Goal: Information Seeking & Learning: Compare options

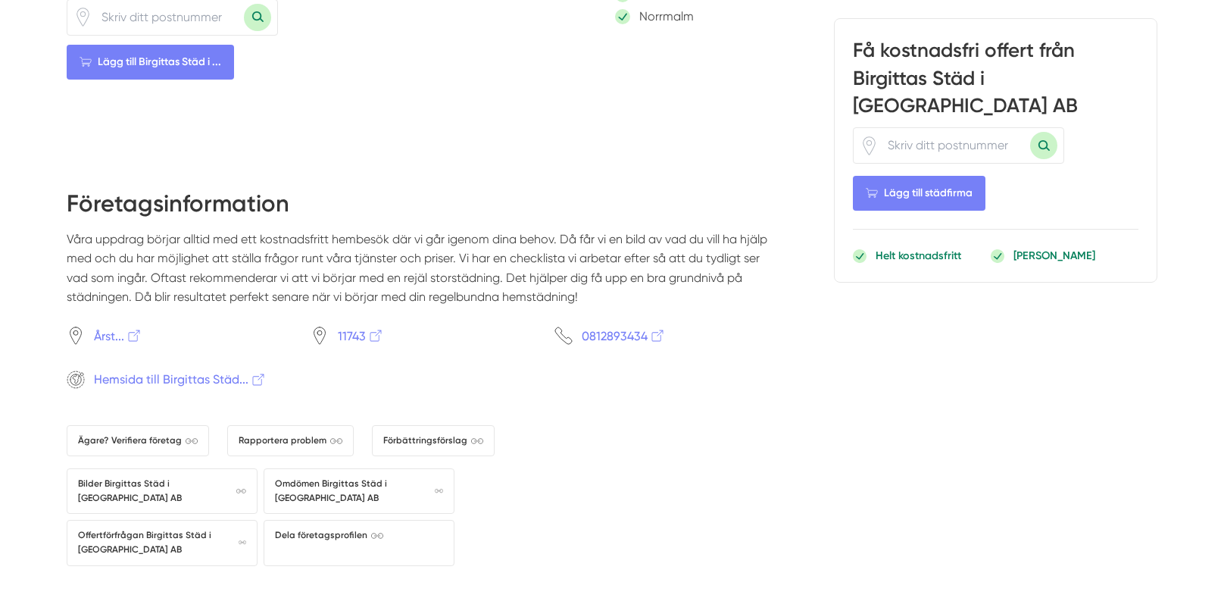
scroll to position [1528, 0]
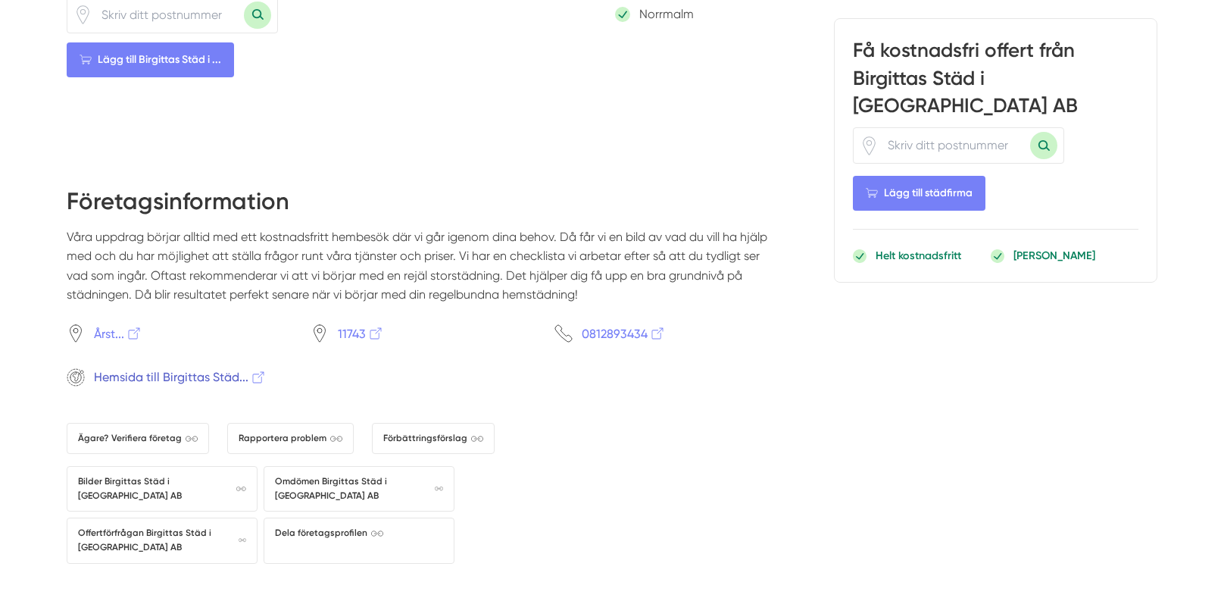
click at [167, 367] on span "Hemsida till Birgittas Städ..." at bounding box center [180, 376] width 173 height 19
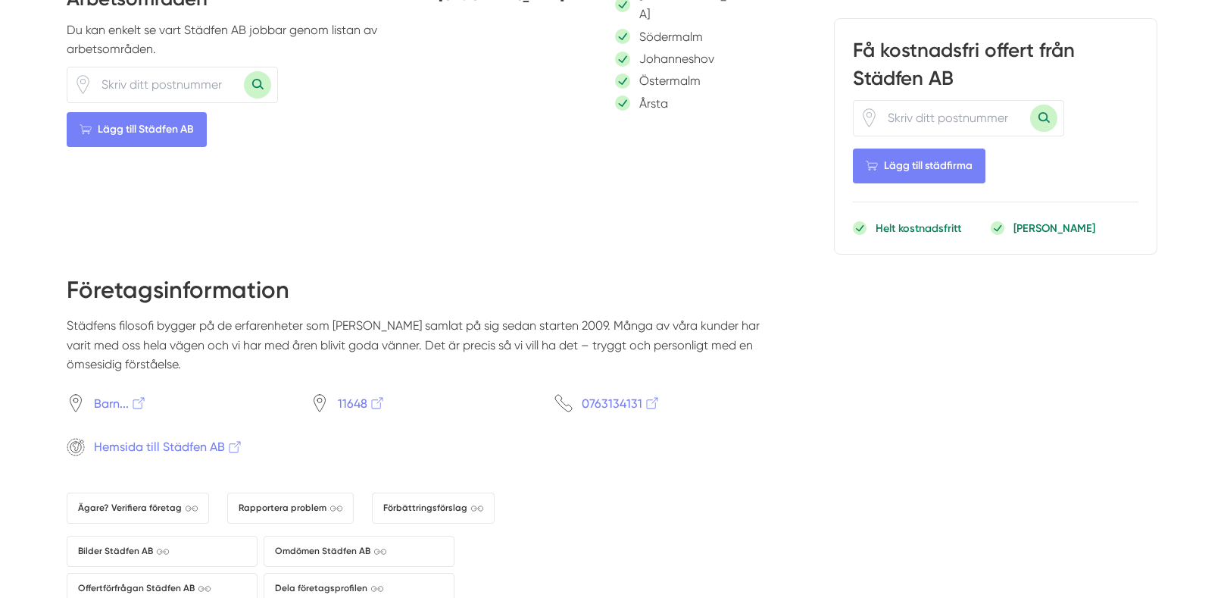
scroll to position [1438, 0]
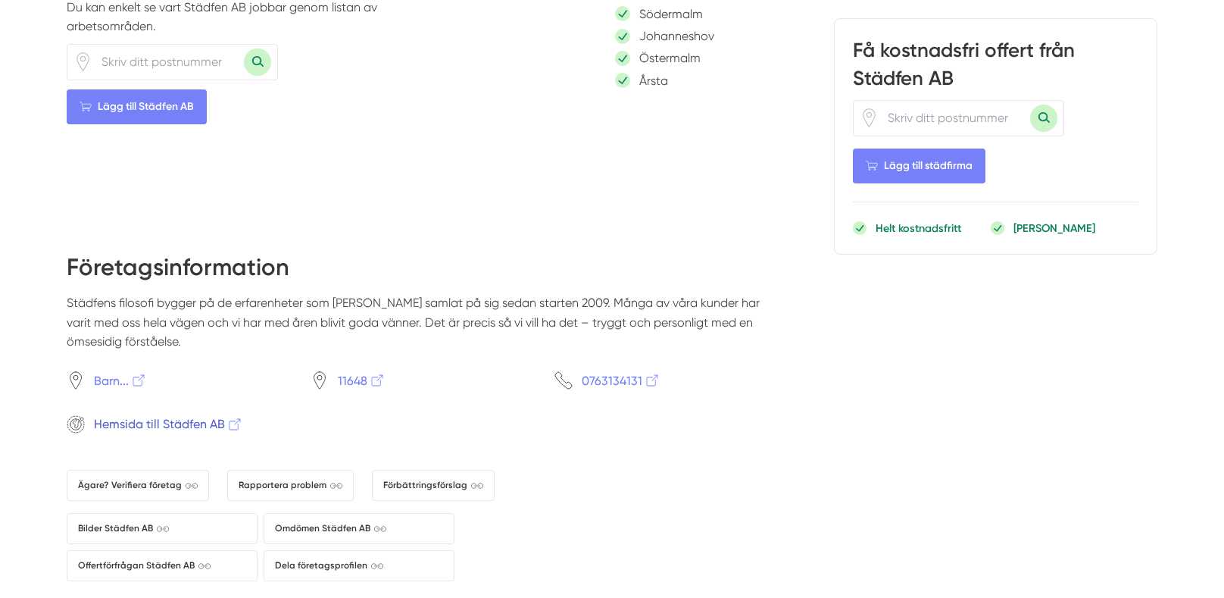
click at [202, 414] on span "Hemsida till Städfen AB" at bounding box center [168, 423] width 149 height 19
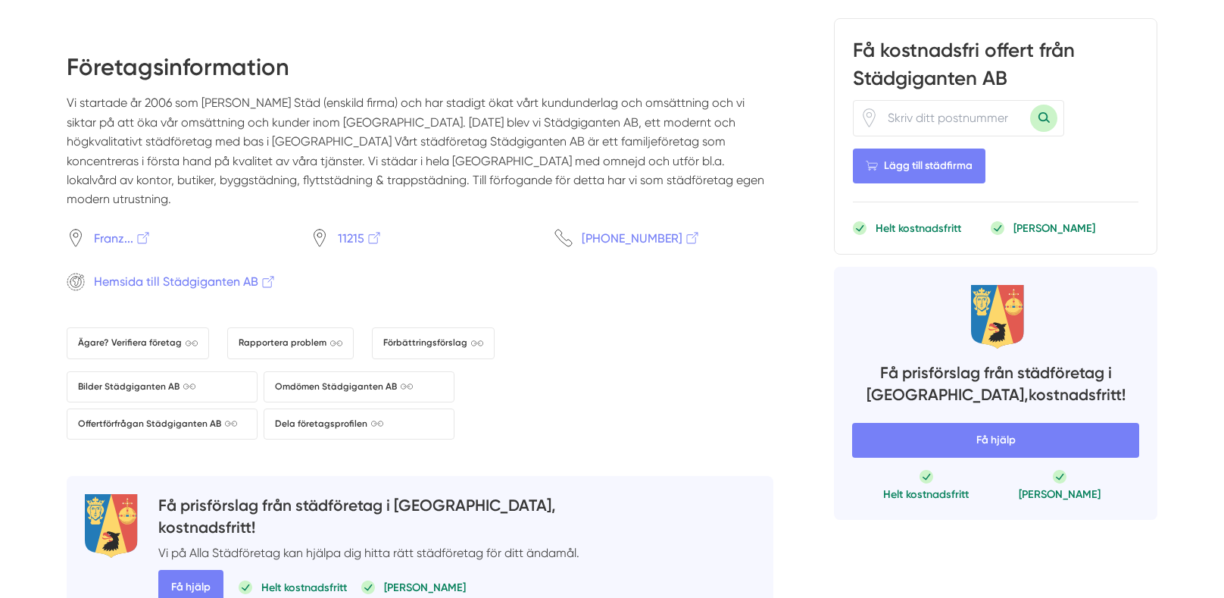
scroll to position [1468, 0]
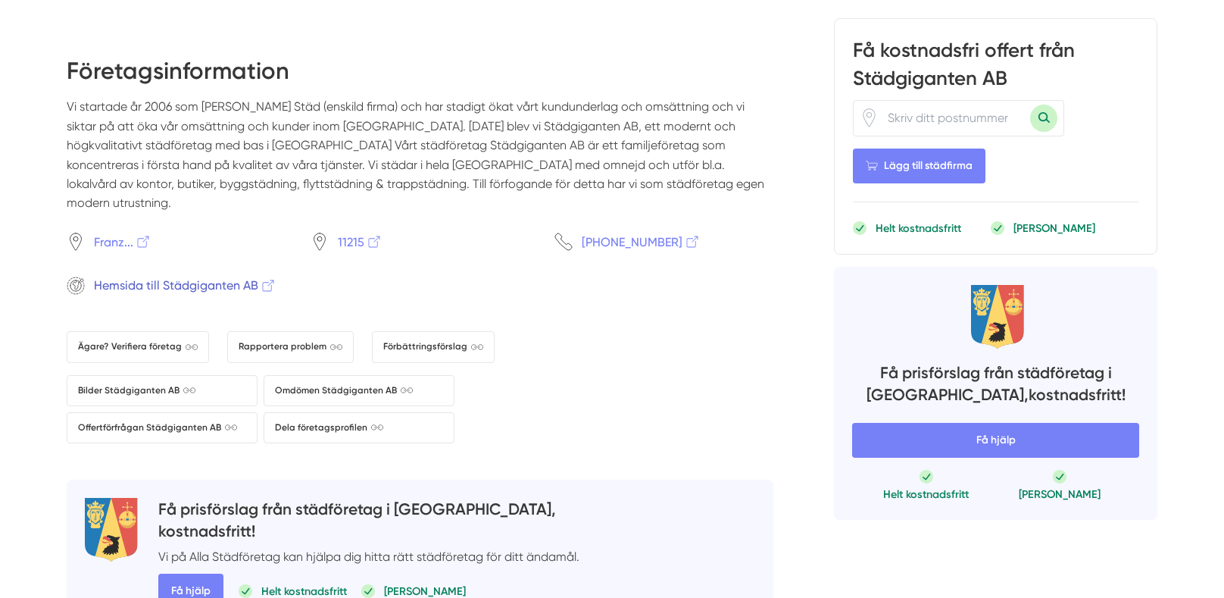
click at [191, 276] on span "Hemsida till Städgiganten AB" at bounding box center [185, 285] width 183 height 19
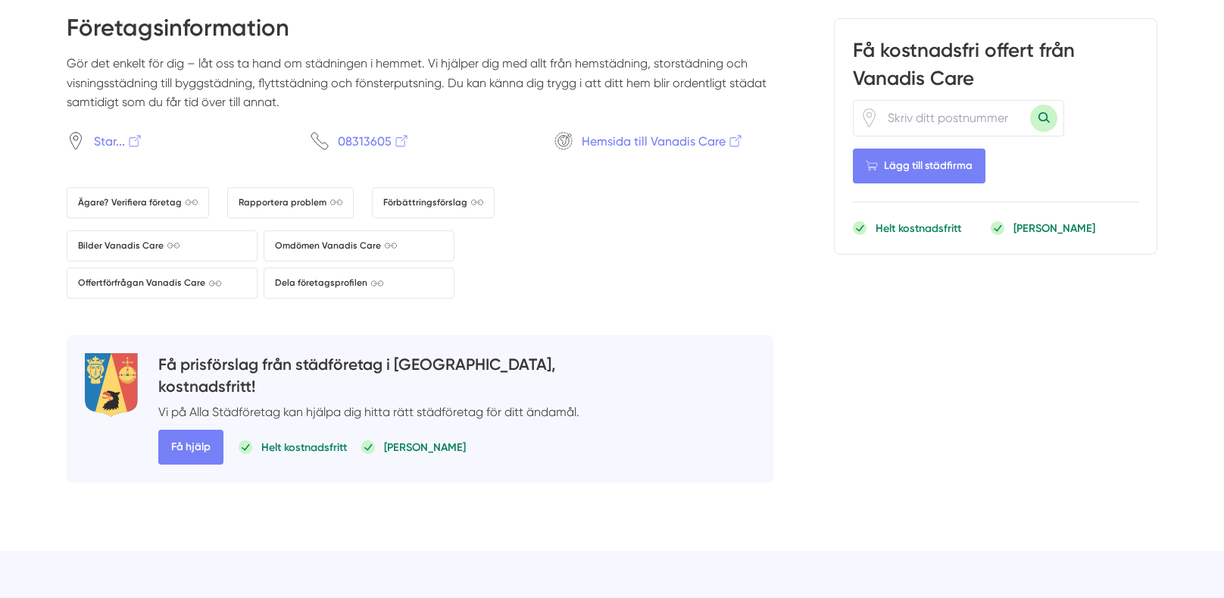
scroll to position [1678, 0]
click at [633, 131] on span "Hemsida till Vanadis Care" at bounding box center [663, 140] width 162 height 19
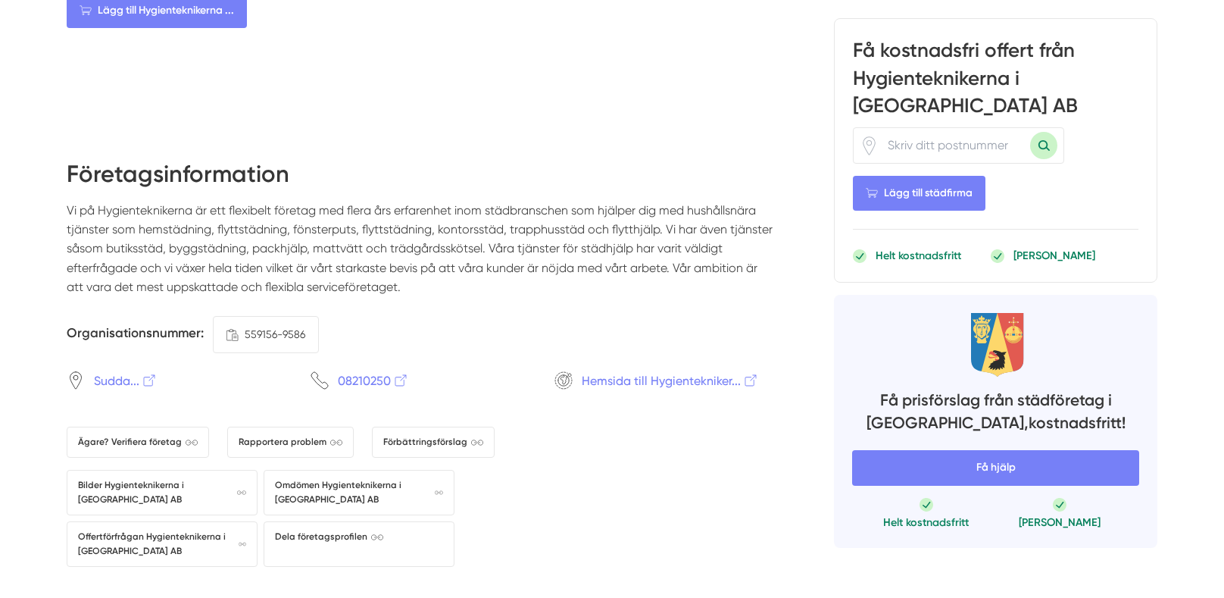
scroll to position [1648, 0]
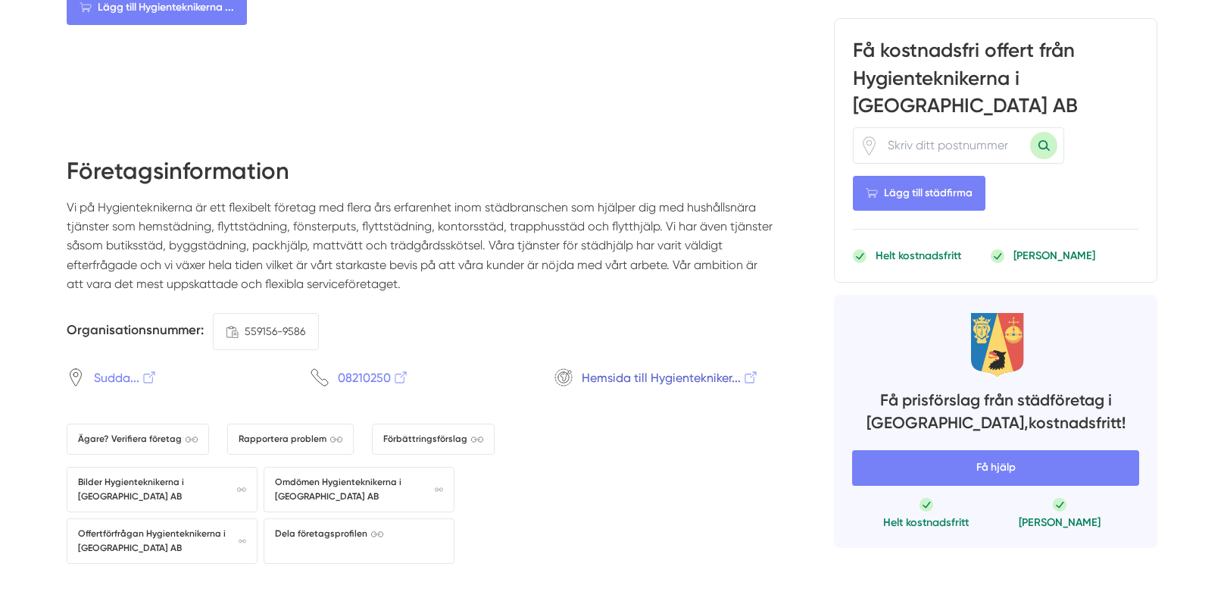
click at [677, 368] on span "Hemsida till Hygientekniker..." at bounding box center [670, 377] width 177 height 19
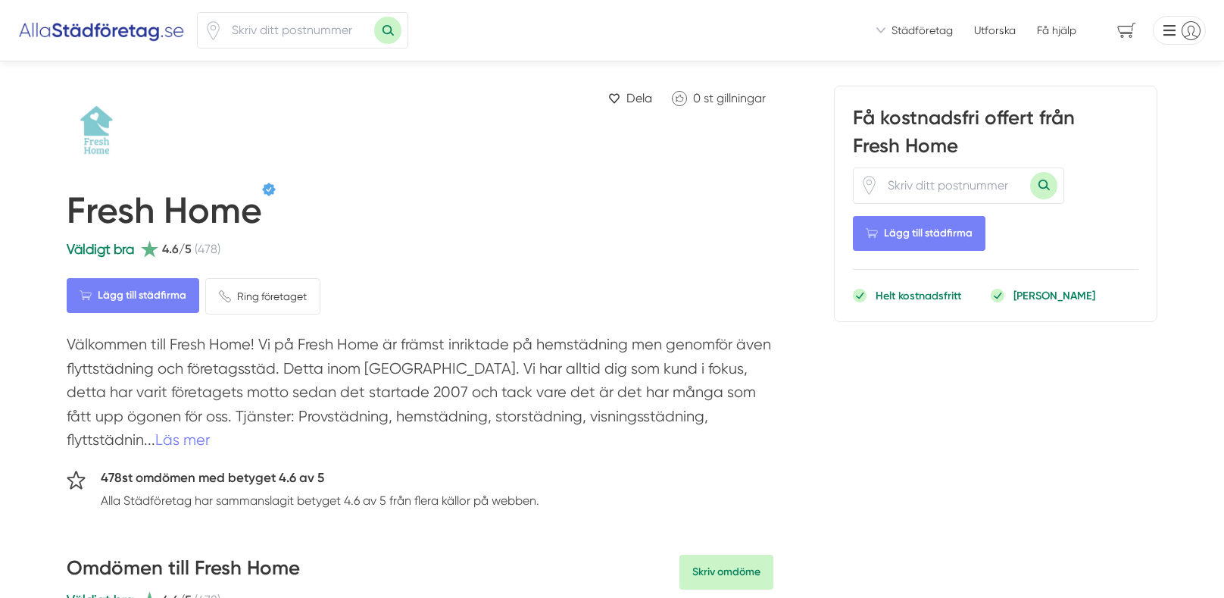
click at [669, 394] on p "Välkommen till Fresh Home! Vi på Fresh Home är främst inriktade på hemstädning …" at bounding box center [420, 396] width 707 height 127
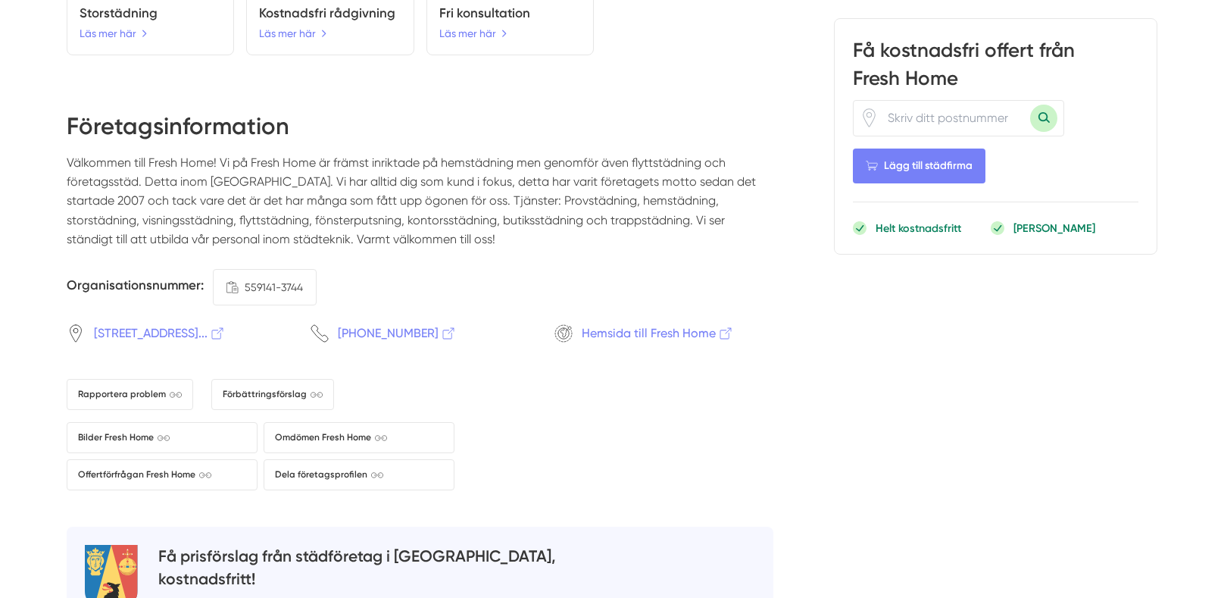
scroll to position [2098, 0]
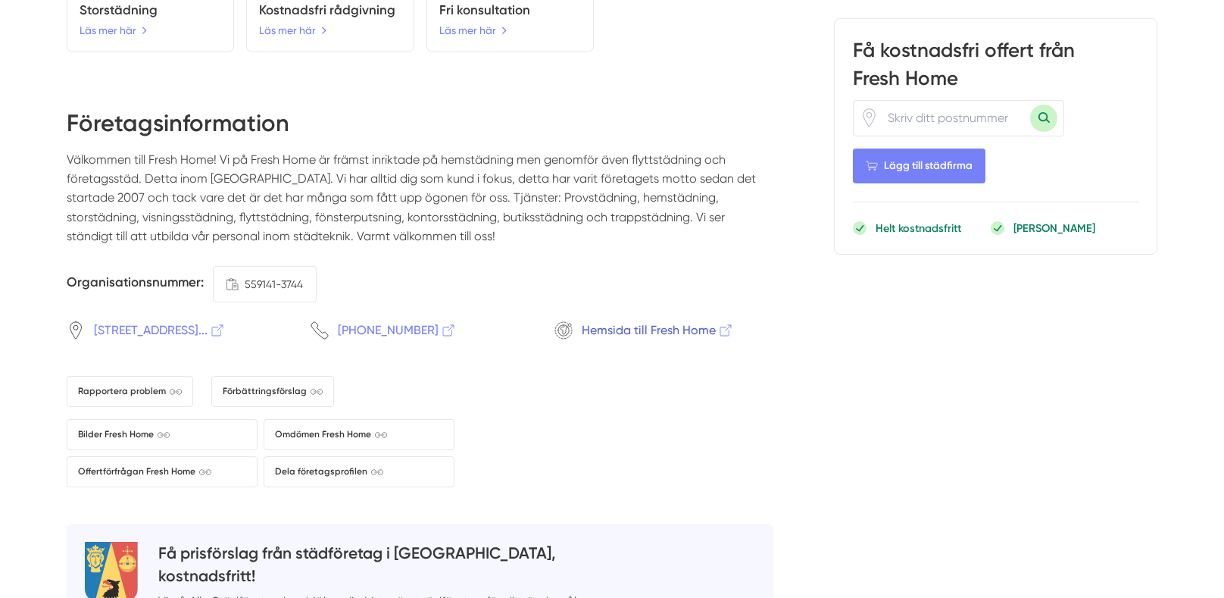
click at [643, 326] on span "Hemsida till Fresh Home" at bounding box center [658, 329] width 152 height 19
